Goal: Information Seeking & Learning: Learn about a topic

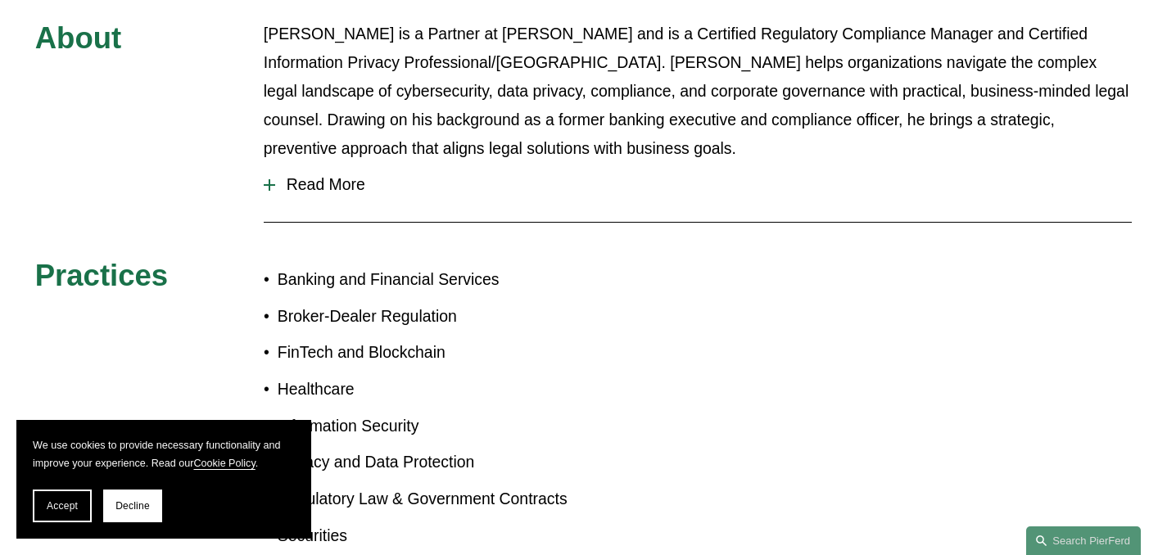
scroll to position [808, 0]
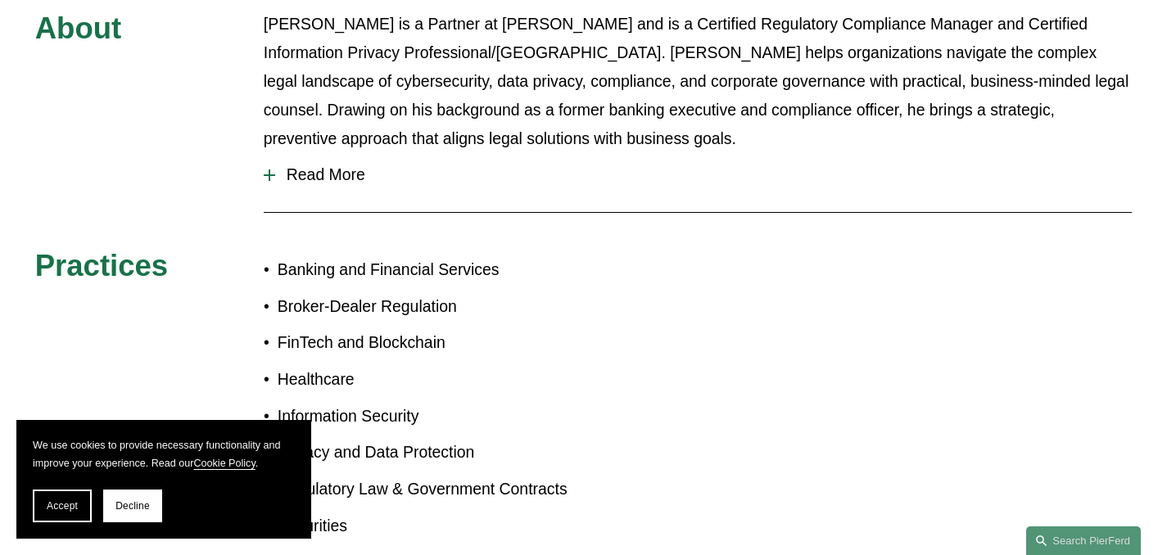
click at [341, 165] on span "Read More" at bounding box center [703, 174] width 856 height 19
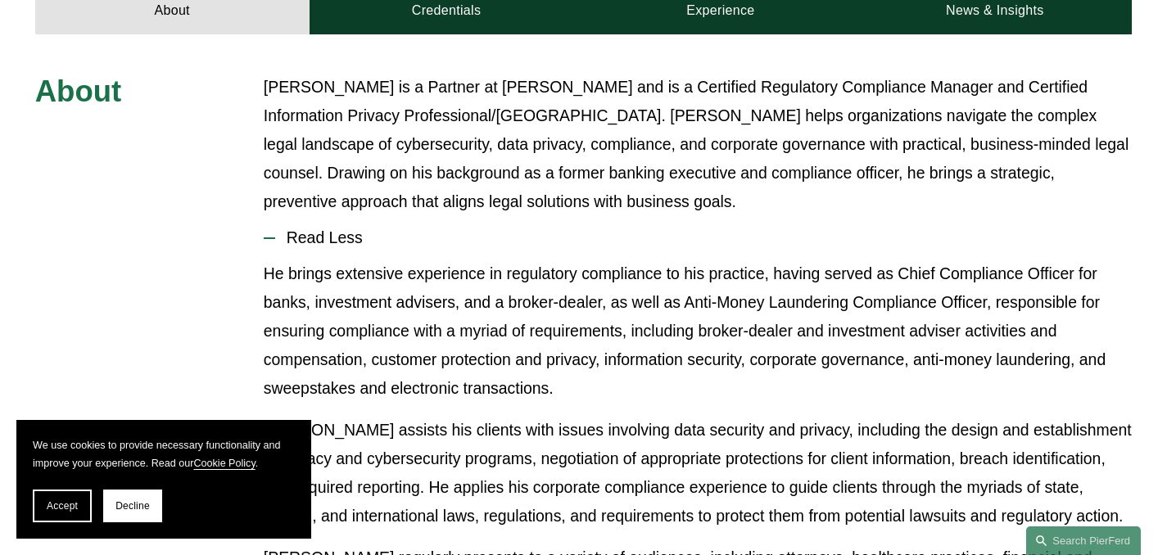
scroll to position [716, 0]
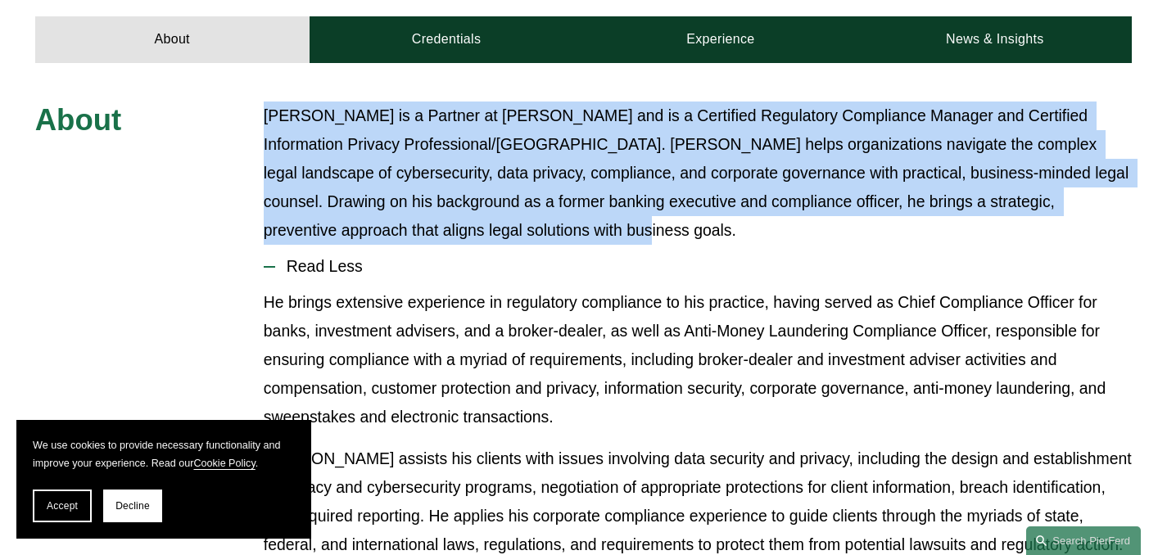
drag, startPoint x: 256, startPoint y: 87, endPoint x: 694, endPoint y: 192, distance: 450.6
copy p "[PERSON_NAME] is a Partner at [PERSON_NAME] and is a Certified Regulatory Compl…"
click at [54, 510] on span "Accept" at bounding box center [62, 505] width 31 height 11
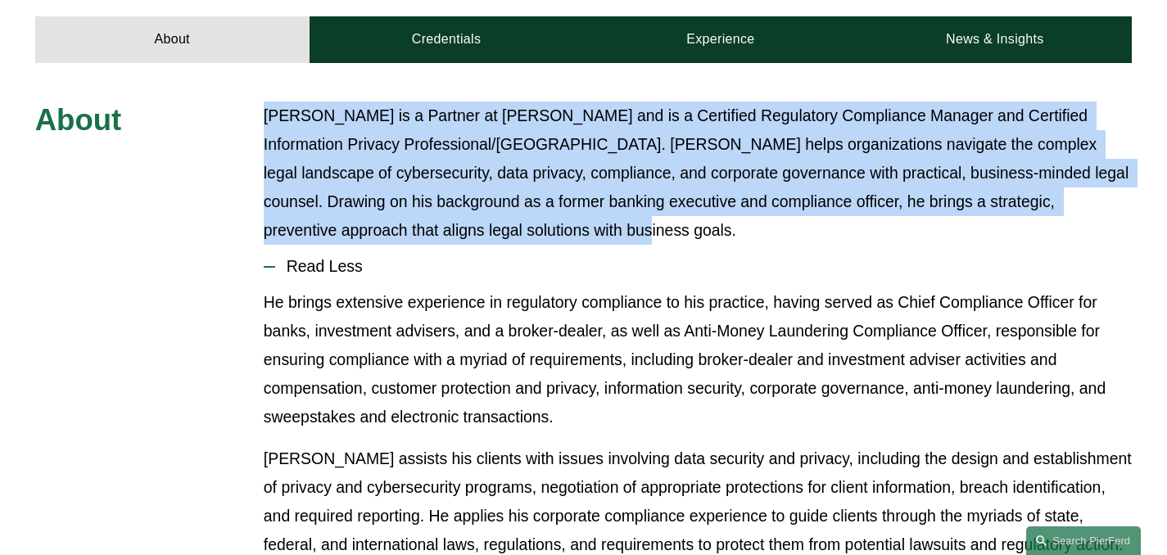
copy p "[PERSON_NAME] is a Partner at [PERSON_NAME] and is a Certified Regulatory Compl…"
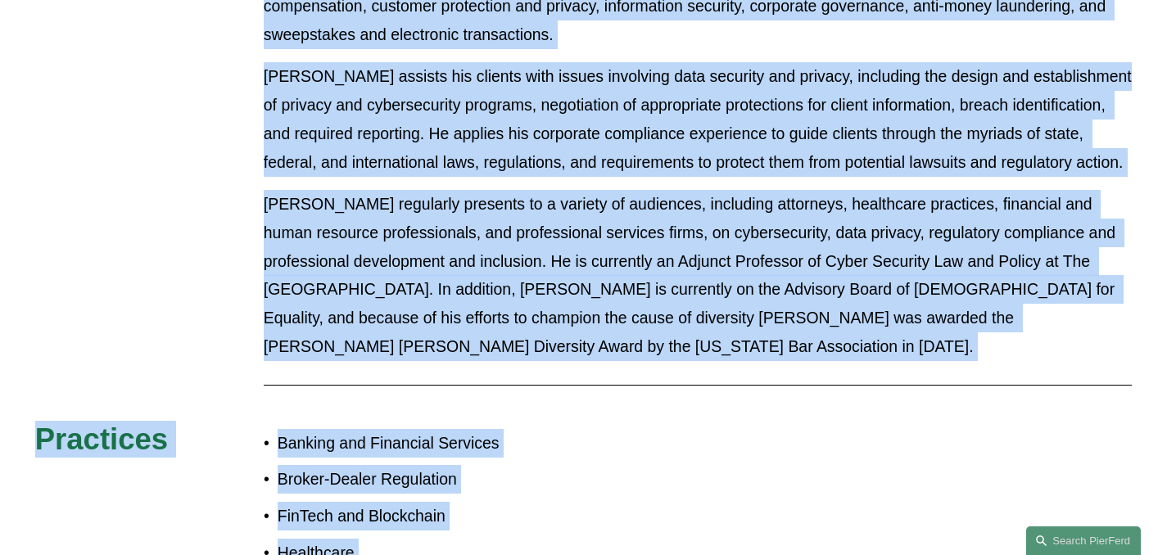
scroll to position [1138, 0]
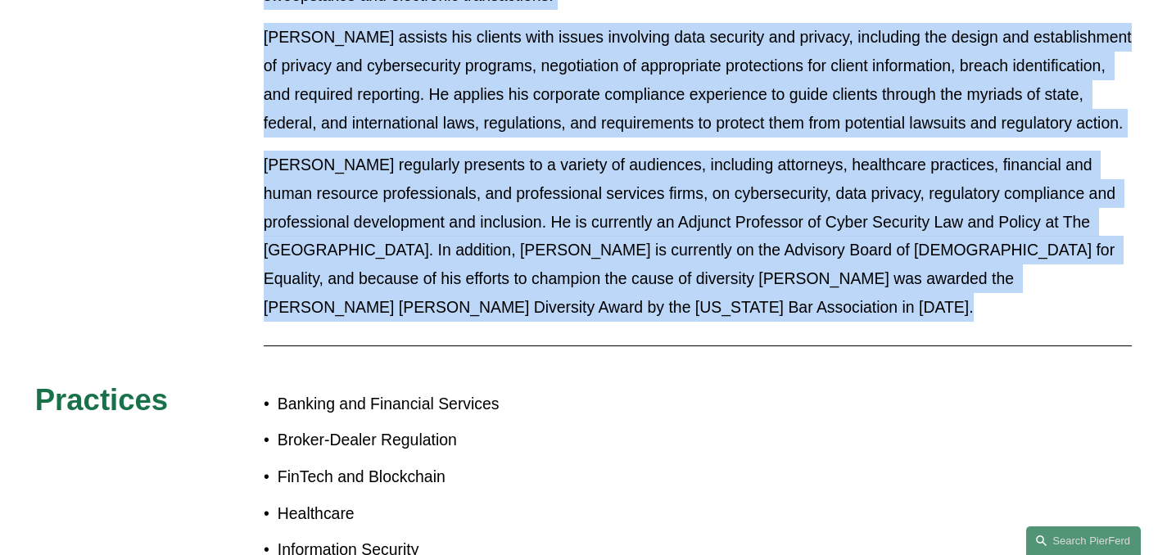
copy div "He brings extensive experience in regulatory compliance to his practice, having…"
drag, startPoint x: 254, startPoint y: 150, endPoint x: 562, endPoint y: 315, distance: 350.2
click at [562, 315] on div "About [PERSON_NAME] is a Partner at [PERSON_NAME] and is a Certified Regulatory…" at bounding box center [583, 199] width 1167 height 1038
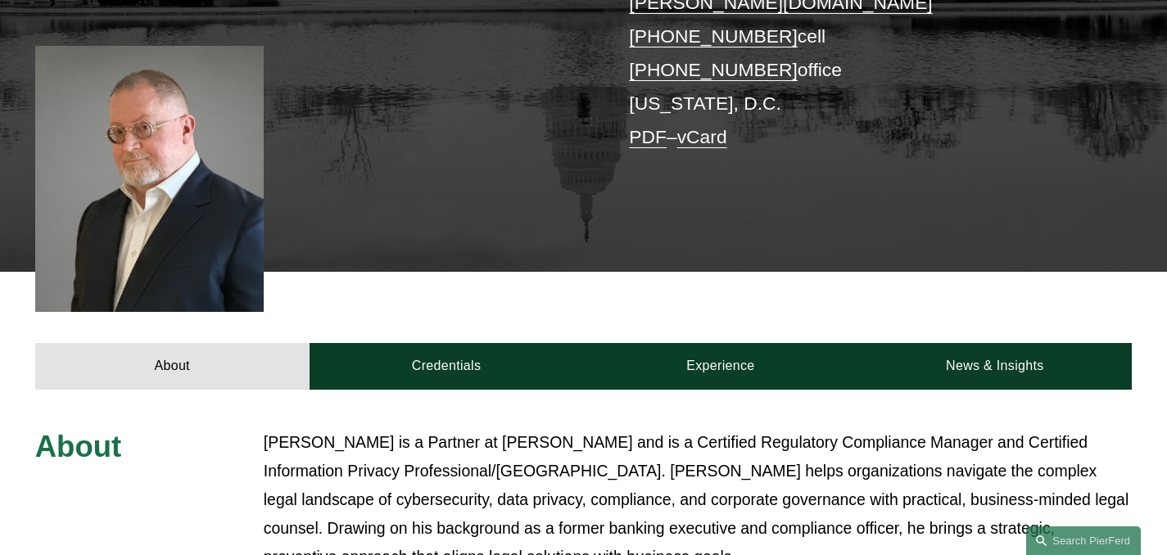
scroll to position [381, 0]
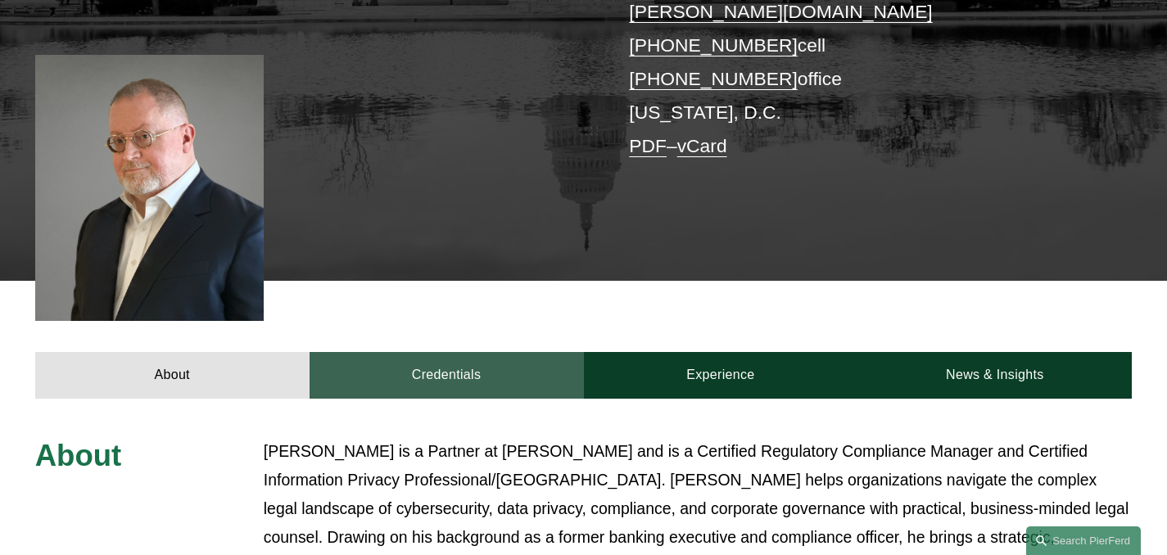
click at [488, 352] on link "Credentials" at bounding box center [446, 375] width 274 height 47
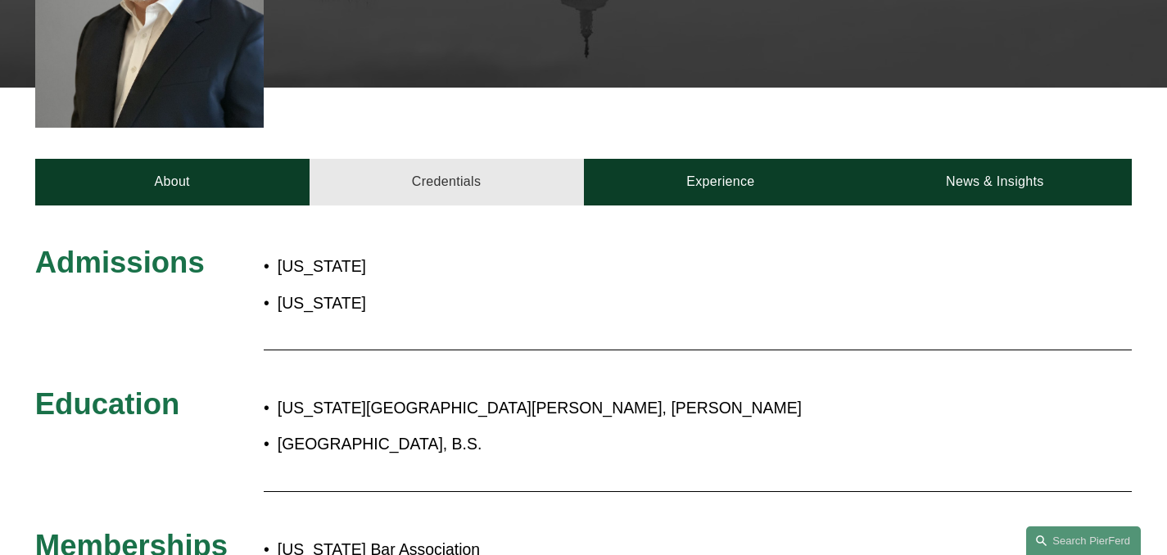
scroll to position [672, 0]
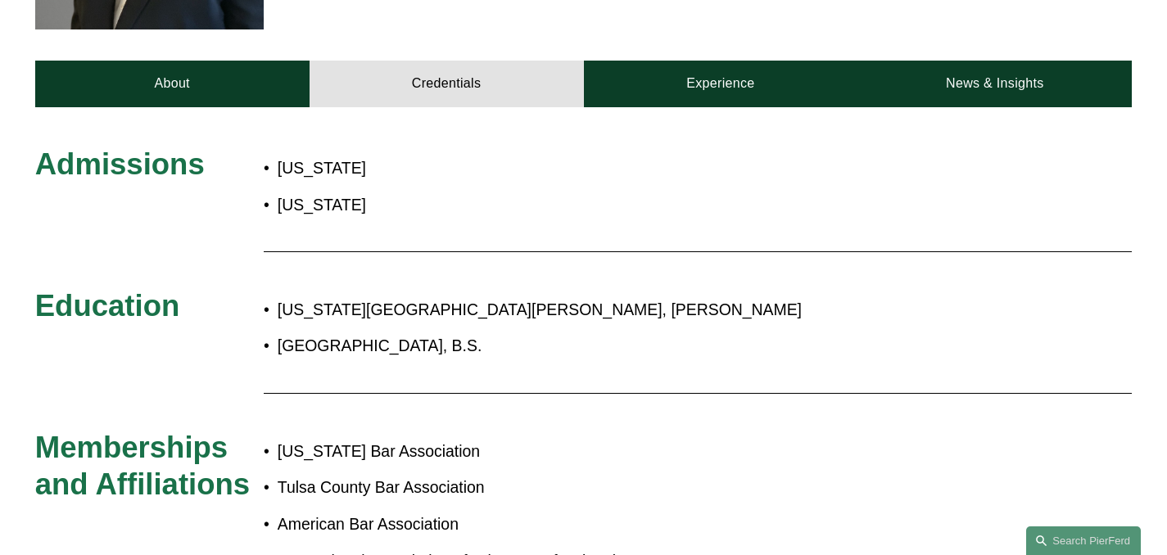
copy div "Admissions [US_STATE][GEOGRAPHIC_DATA][US_STATE]"
drag, startPoint x: 434, startPoint y: 174, endPoint x: 0, endPoint y: 148, distance: 434.7
click at [0, 148] on div "Admissions [US_STATE][GEOGRAPHIC_DATA][US_STATE][GEOGRAPHIC_DATA] Education [US…" at bounding box center [583, 435] width 1167 height 579
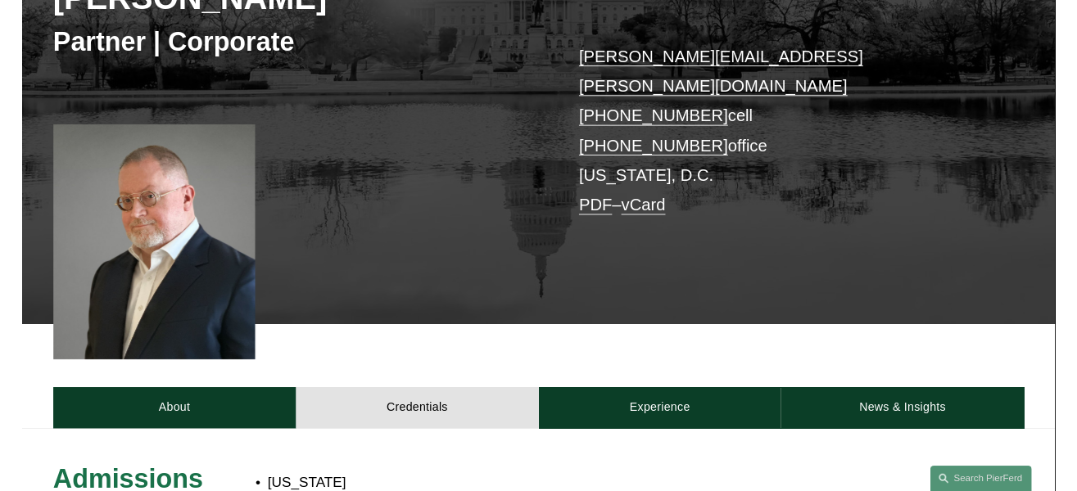
scroll to position [294, 0]
